Goal: Check status: Check status

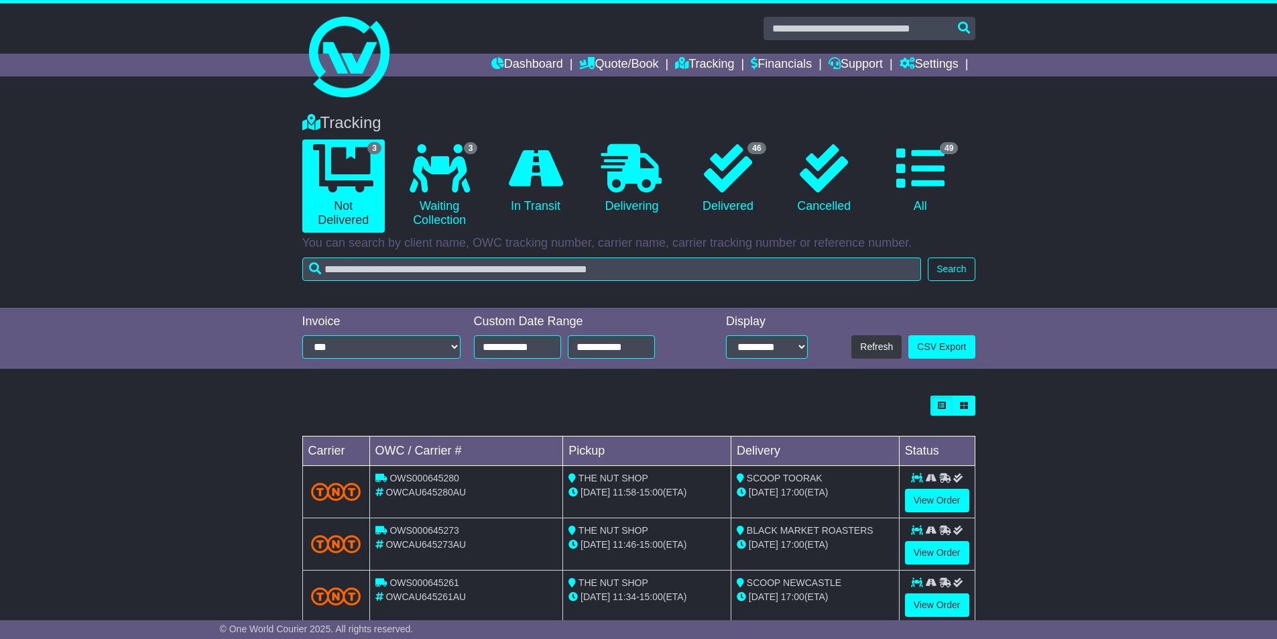
scroll to position [31, 0]
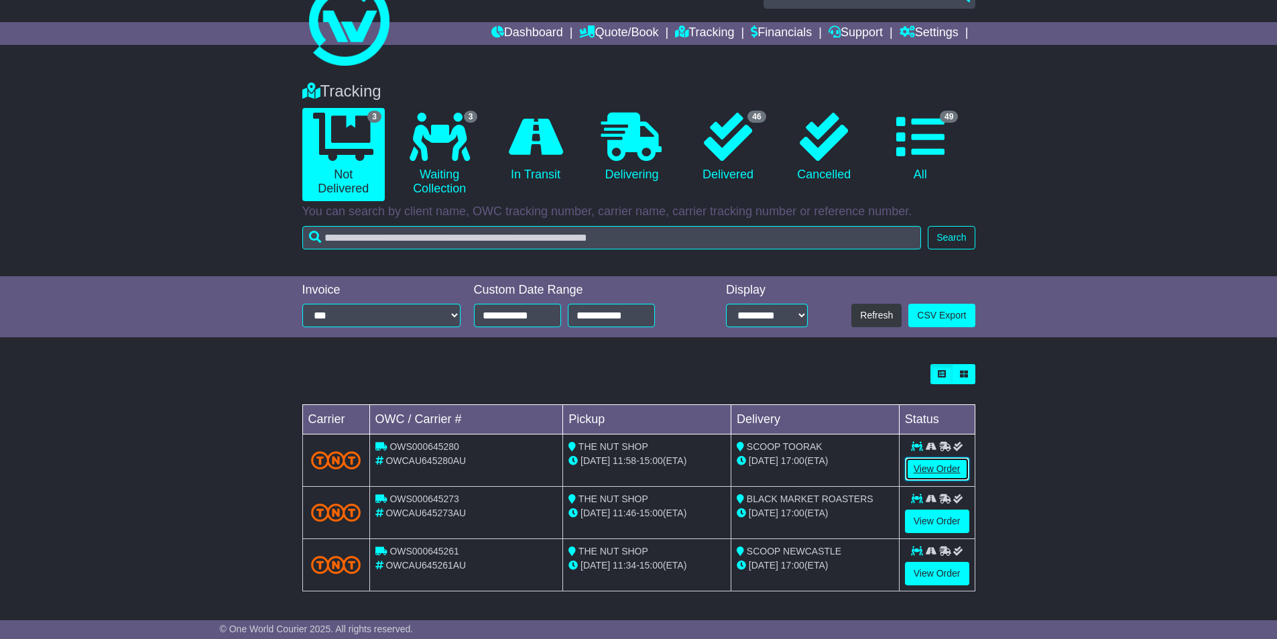
click at [925, 466] on link "View Order" at bounding box center [937, 468] width 64 height 23
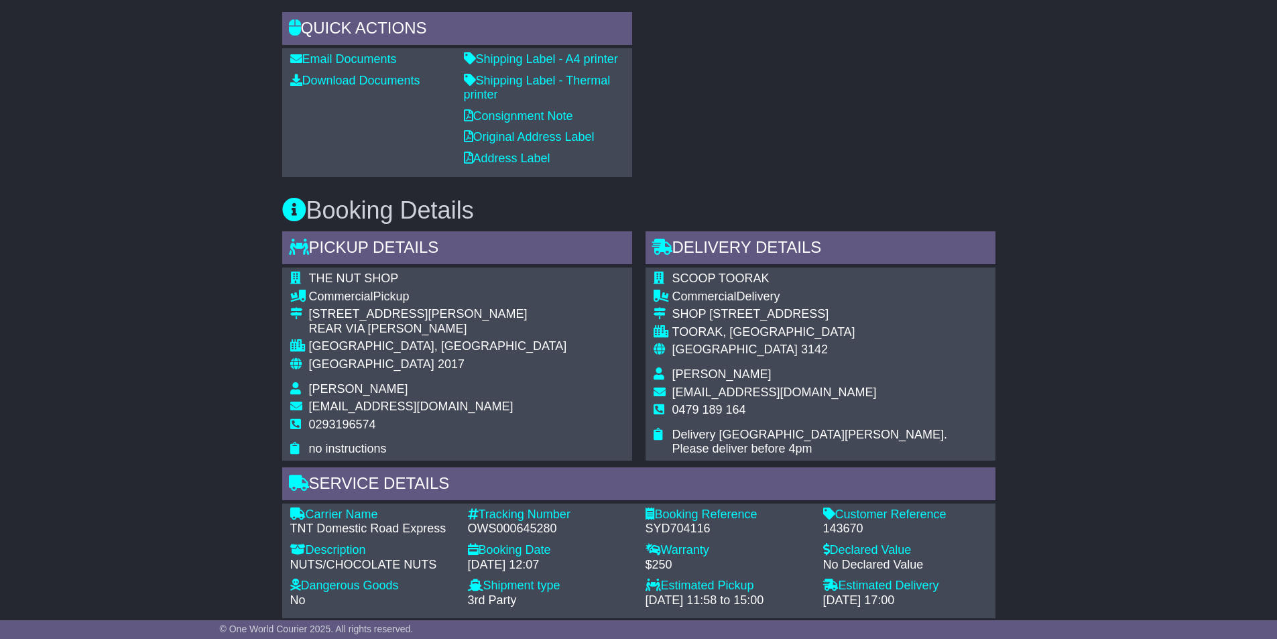
scroll to position [871, 0]
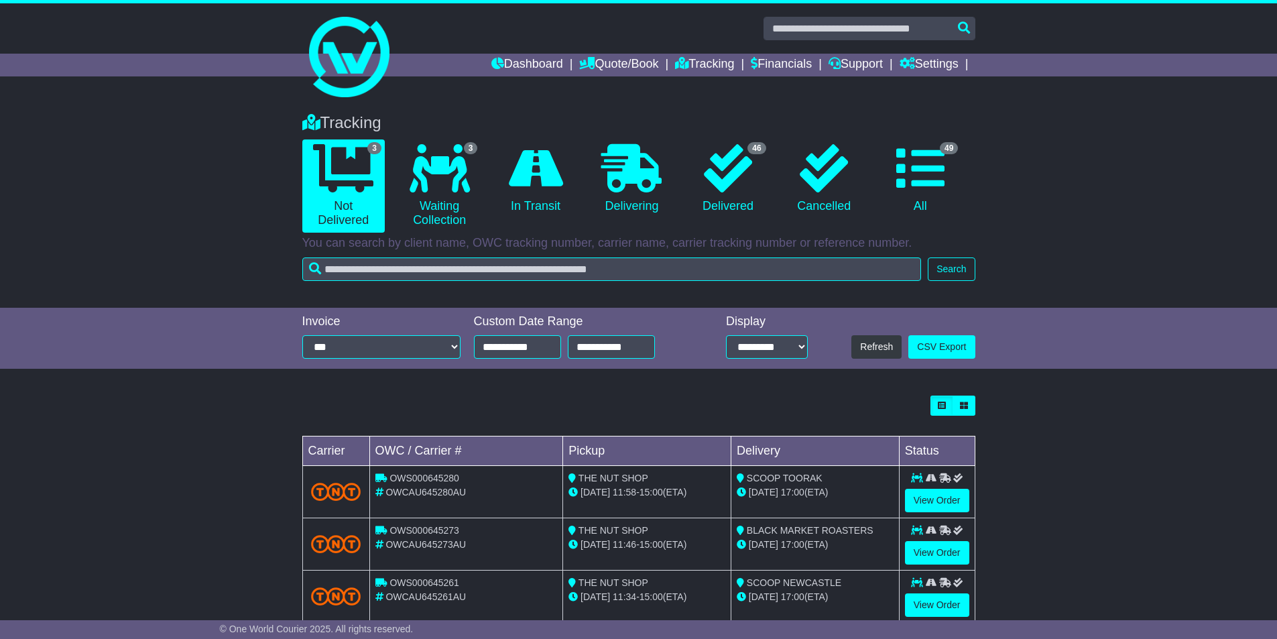
scroll to position [31, 0]
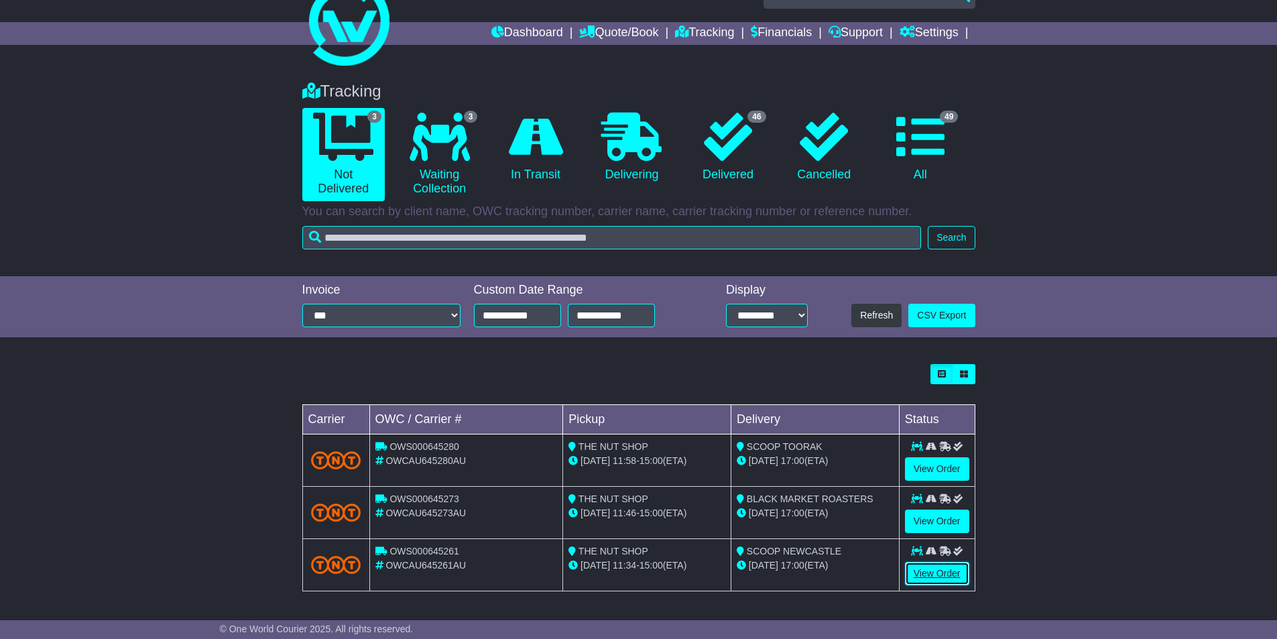
click at [927, 570] on link "View Order" at bounding box center [937, 573] width 64 height 23
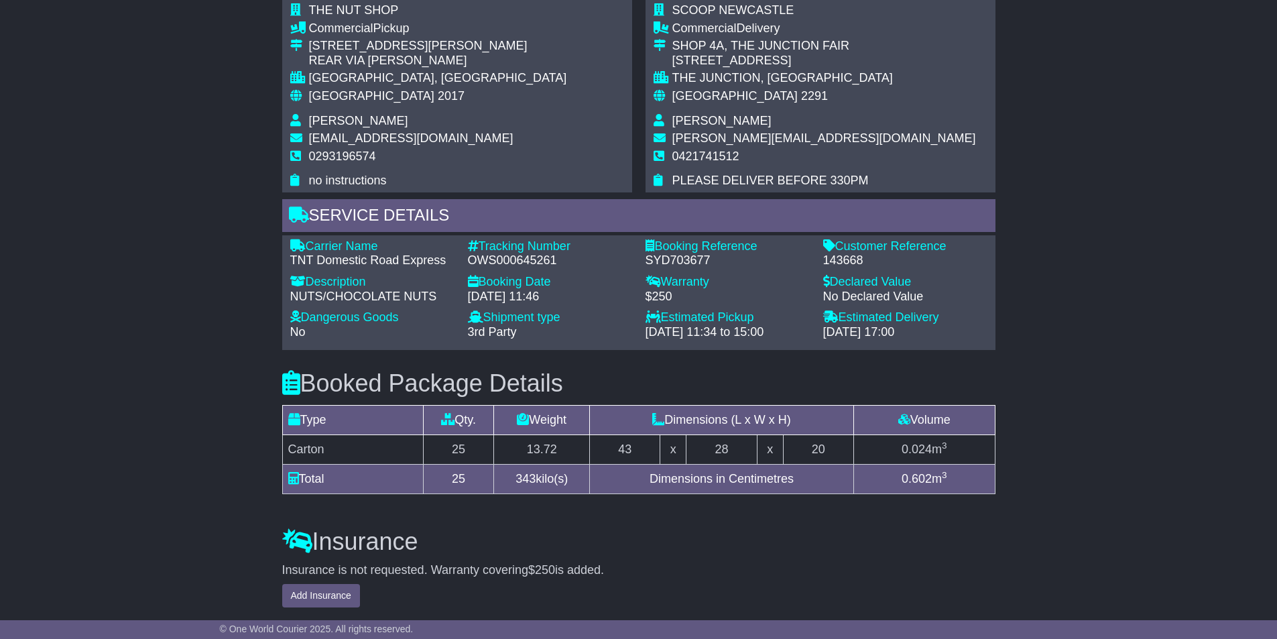
scroll to position [804, 0]
